Goal: Information Seeking & Learning: Check status

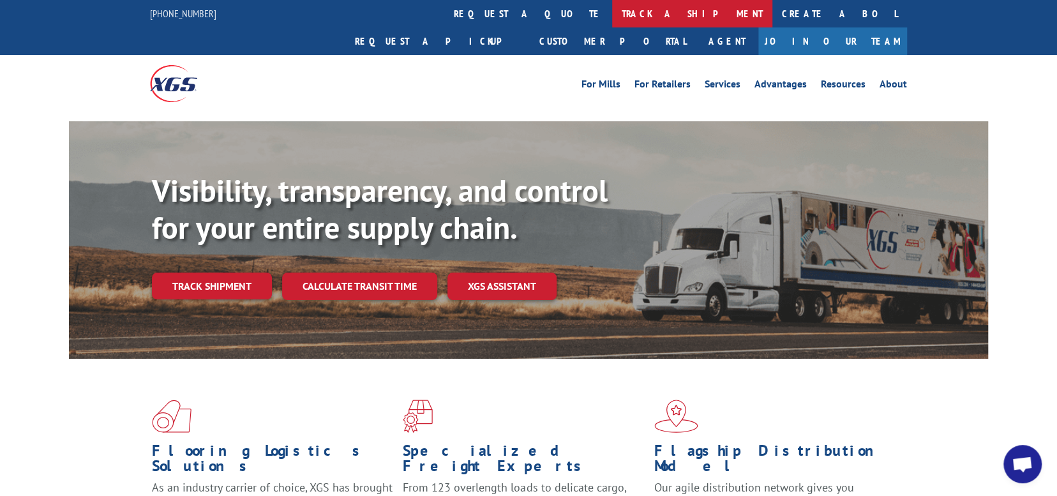
click at [612, 17] on link "track a shipment" at bounding box center [692, 13] width 160 height 27
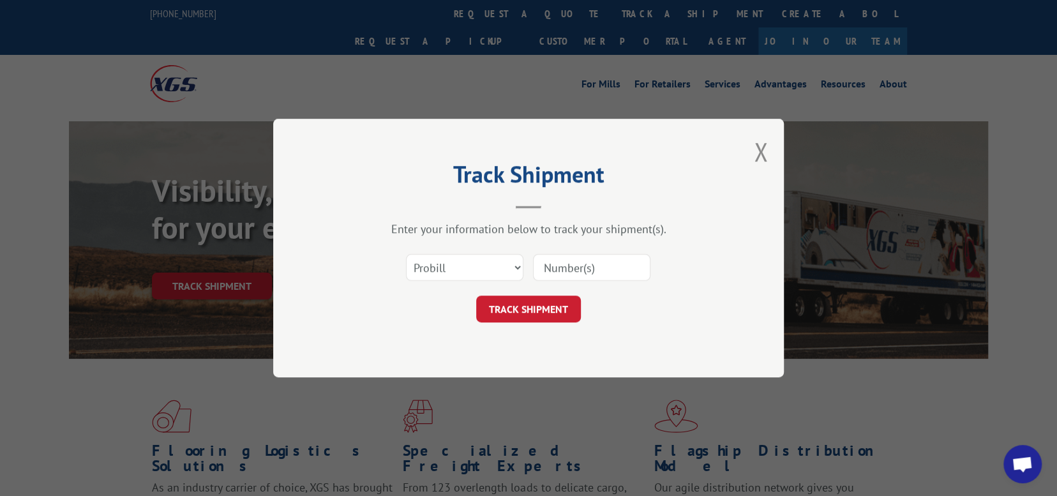
click at [554, 270] on input at bounding box center [591, 267] width 117 height 27
paste input "17501853"
type input "17501853"
click at [535, 313] on button "TRACK SHIPMENT" at bounding box center [528, 308] width 105 height 27
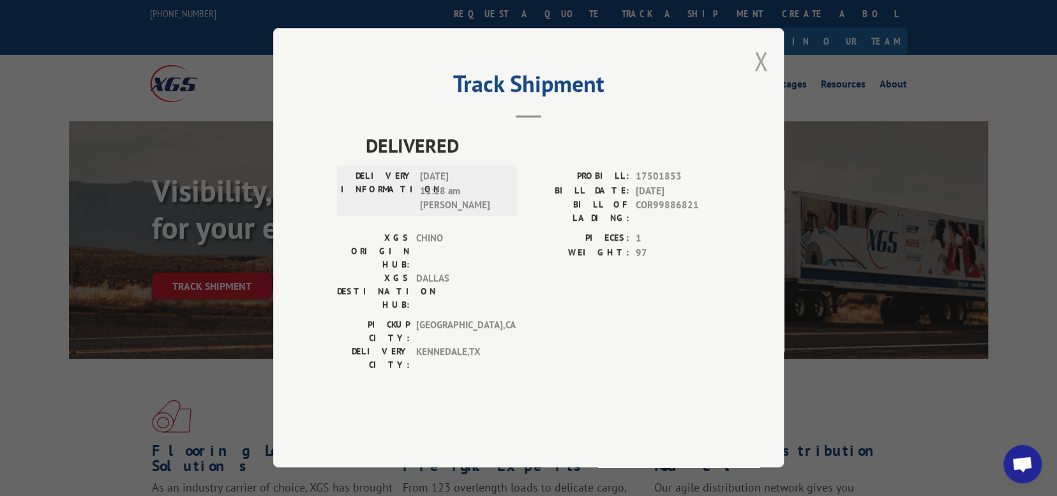
click at [760, 78] on button "Close modal" at bounding box center [761, 61] width 14 height 34
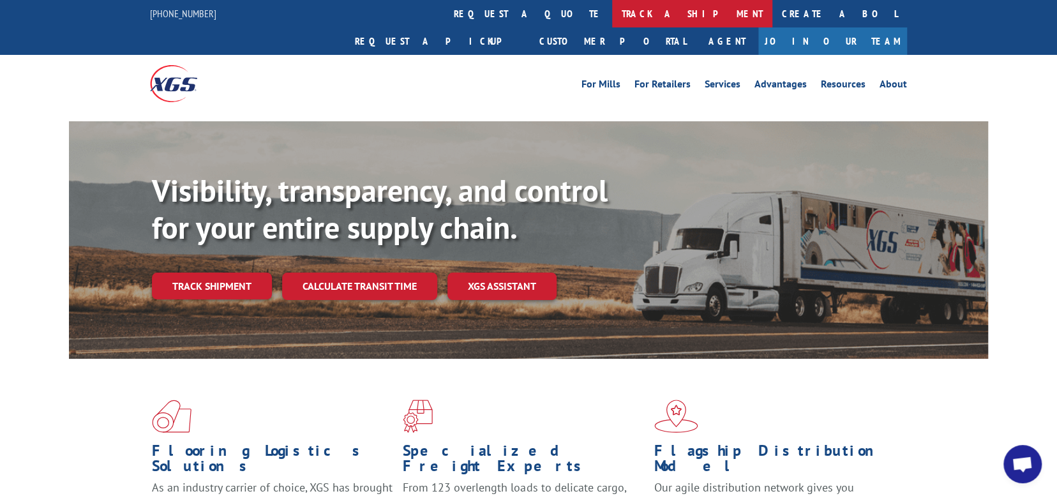
click at [612, 19] on link "track a shipment" at bounding box center [692, 13] width 160 height 27
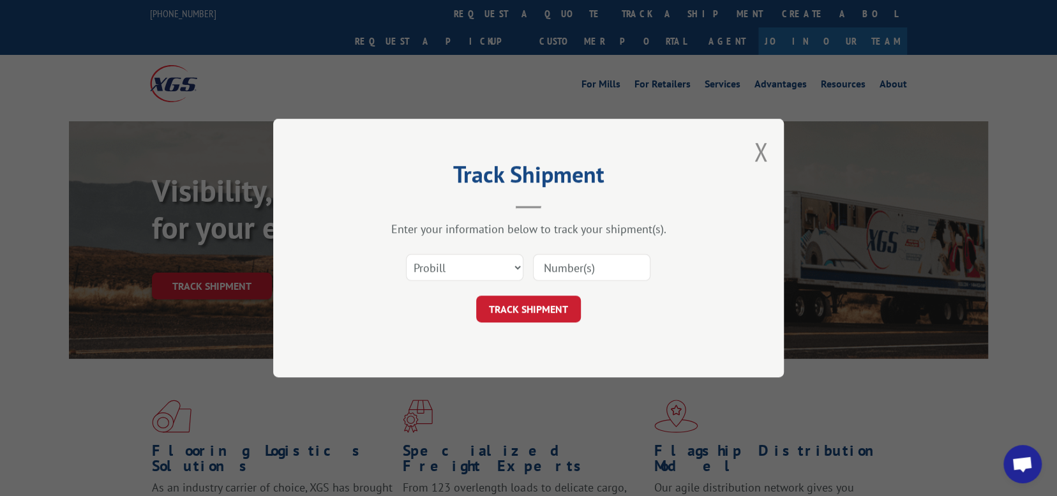
click at [574, 266] on input at bounding box center [591, 267] width 117 height 27
paste input "17596267"
type input "17596267"
click at [537, 308] on button "TRACK SHIPMENT" at bounding box center [528, 308] width 105 height 27
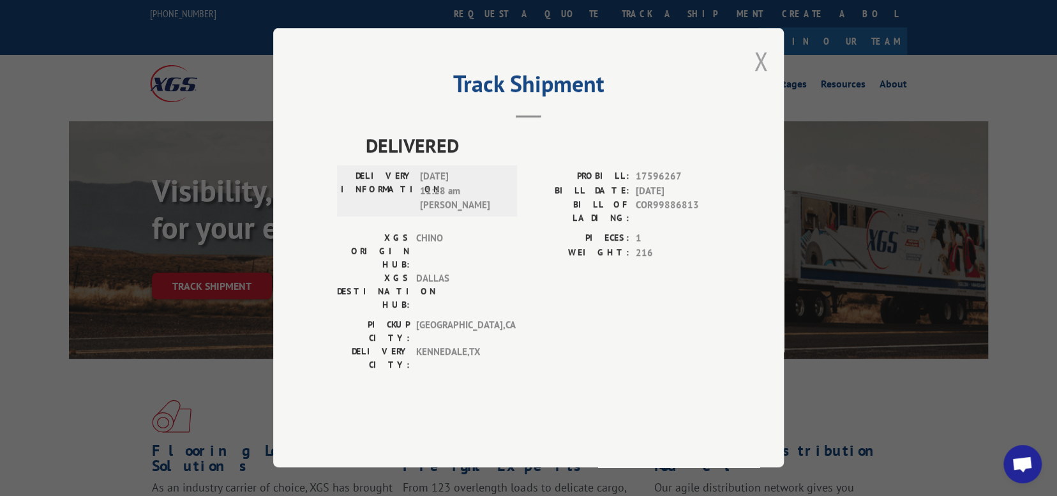
click at [761, 78] on button "Close modal" at bounding box center [761, 61] width 14 height 34
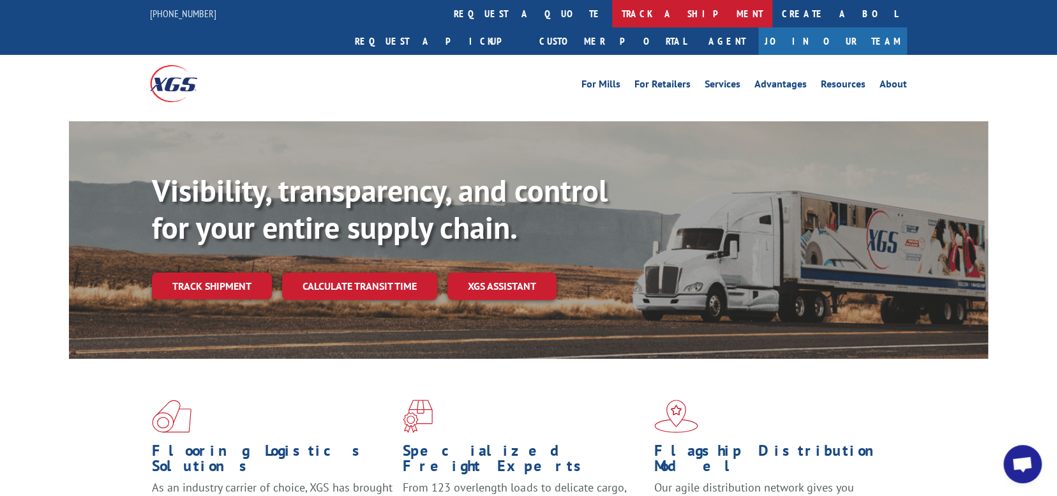
click at [612, 8] on link "track a shipment" at bounding box center [692, 13] width 160 height 27
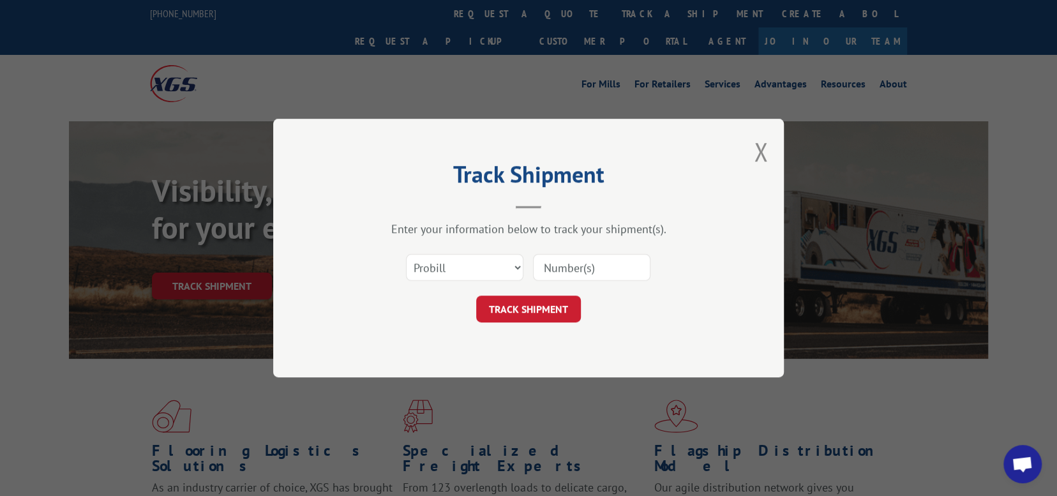
click at [575, 265] on input at bounding box center [591, 267] width 117 height 27
paste input "17596267"
type input "17596267"
click at [539, 309] on button "TRACK SHIPMENT" at bounding box center [528, 308] width 105 height 27
